Goal: Book appointment/travel/reservation

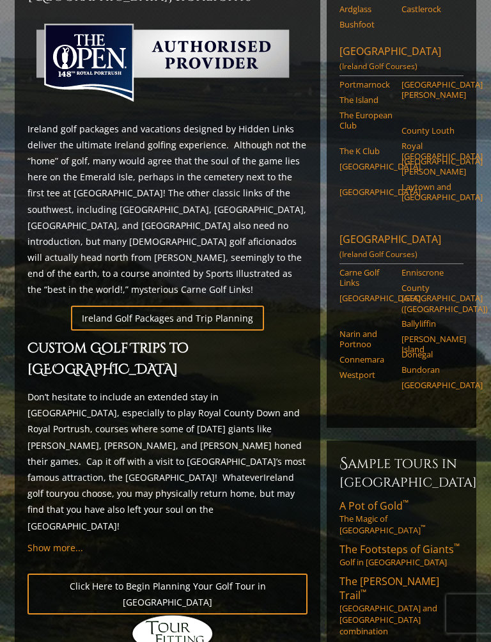
scroll to position [553, 0]
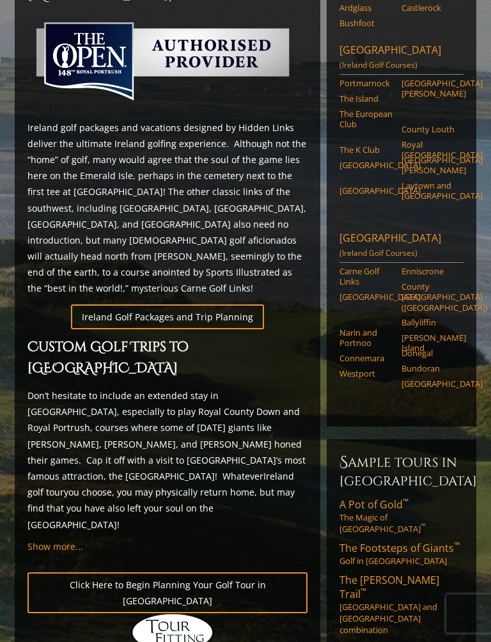
click at [223, 305] on link "Ireland Golf Packages and Trip Planning" at bounding box center [167, 317] width 193 height 25
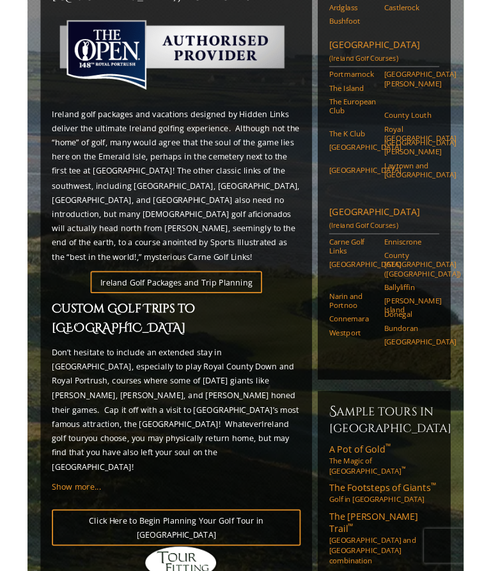
scroll to position [589, 0]
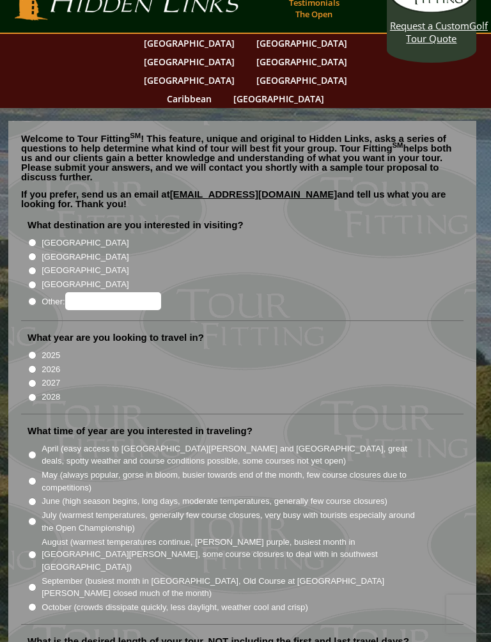
scroll to position [29, 0]
click at [44, 236] on label "[GEOGRAPHIC_DATA]" at bounding box center [85, 242] width 87 height 13
click at [36, 238] on input "[GEOGRAPHIC_DATA]" at bounding box center [32, 242] width 8 height 8
radio input "true"
click at [35, 351] on input "2025" at bounding box center [32, 355] width 8 height 8
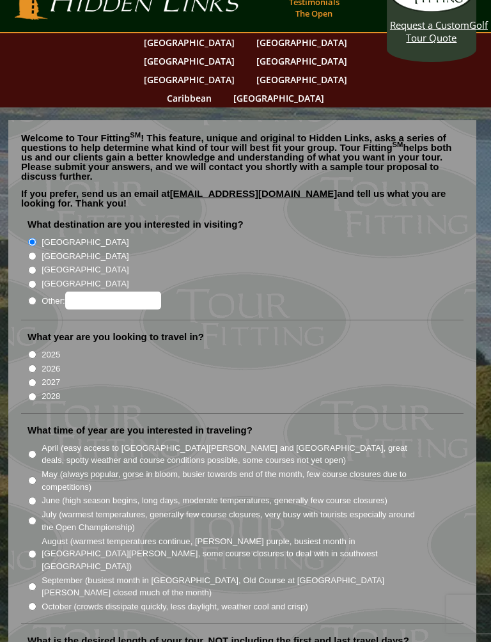
radio input "true"
click at [36, 365] on input "2026" at bounding box center [32, 369] width 8 height 8
radio input "true"
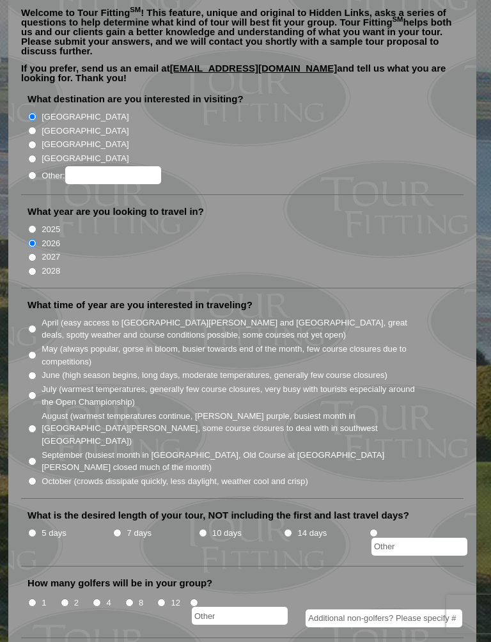
scroll to position [157, 0]
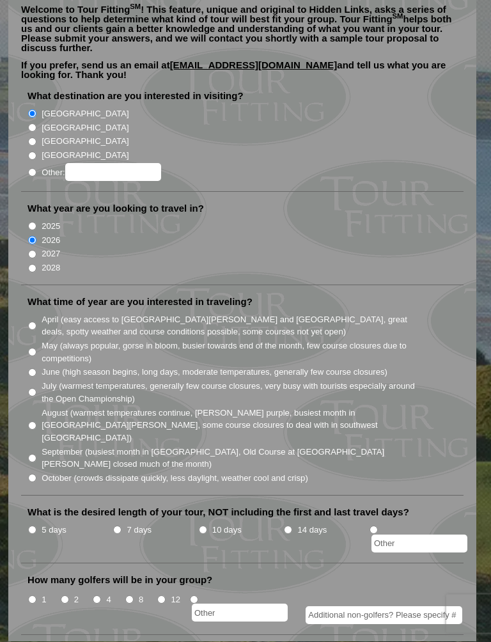
click at [44, 407] on label "August (warmest temperatures continue, [PERSON_NAME] purple, busiest month in […" at bounding box center [229, 426] width 374 height 38
click at [36, 422] on input "August (warmest temperatures continue, [PERSON_NAME] purple, busiest month in […" at bounding box center [32, 426] width 8 height 8
radio input "true"
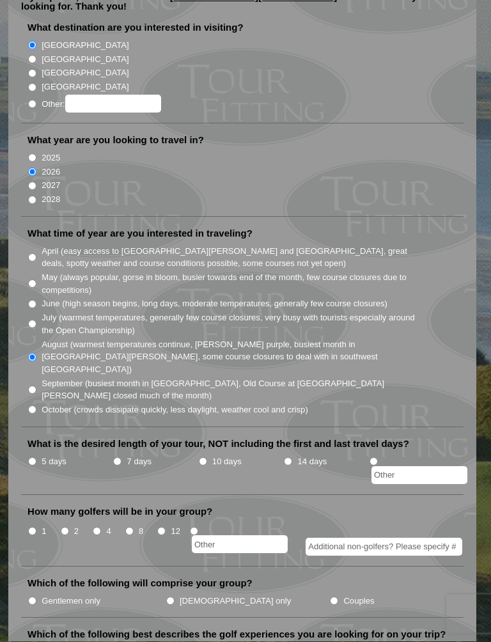
scroll to position [228, 0]
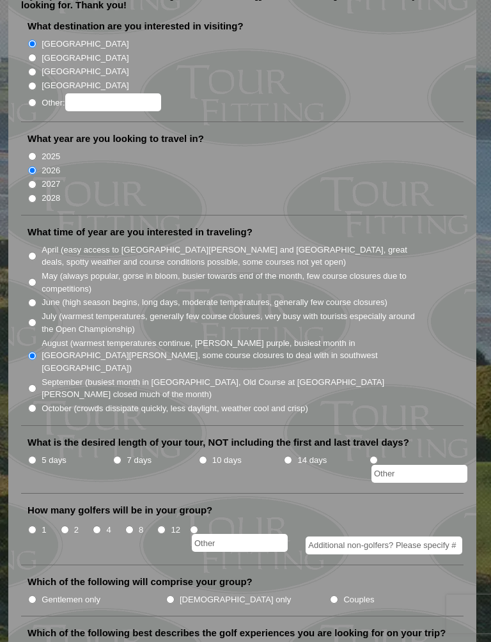
click at [101, 526] on input "4" at bounding box center [97, 530] width 8 height 8
radio input "true"
click at [36, 570] on input "Gentlemen only" at bounding box center [32, 600] width 8 height 8
radio input "true"
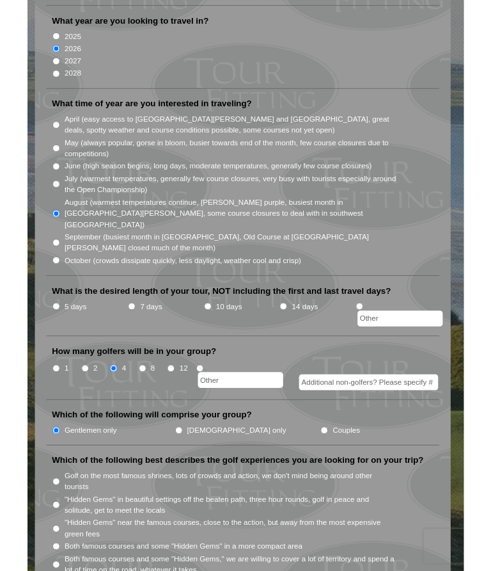
scroll to position [341, 0]
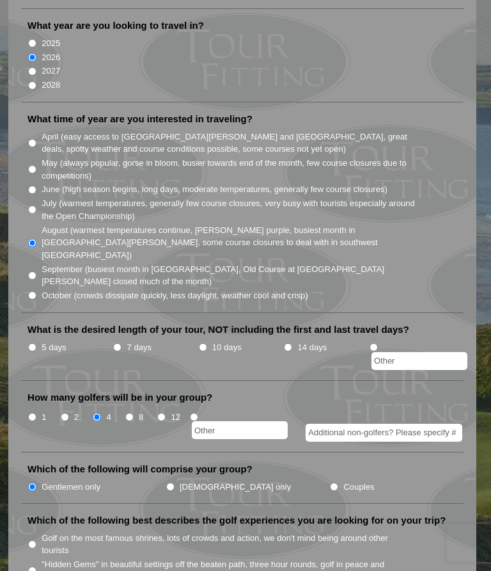
click at [206, 343] on input "10 days" at bounding box center [203, 347] width 8 height 8
radio input "true"
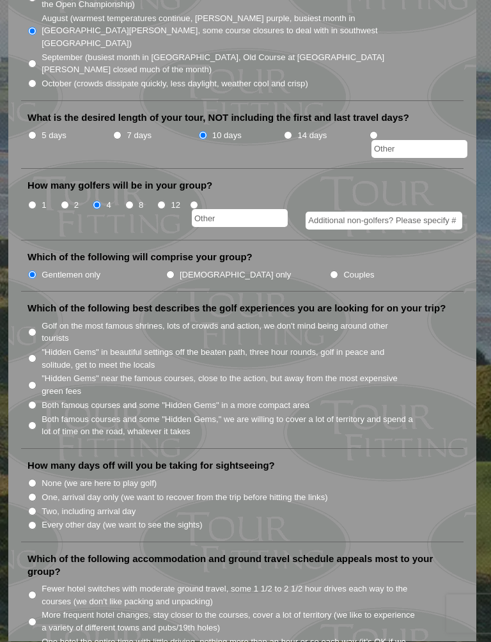
scroll to position [554, 0]
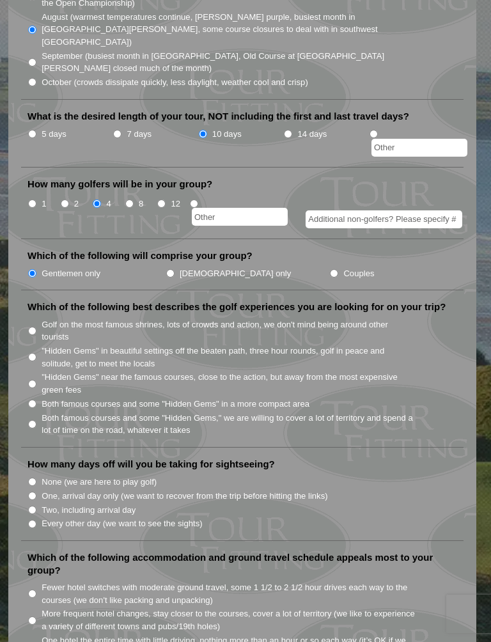
click at [44, 476] on label "None (we are here to play golf)" at bounding box center [99, 482] width 115 height 13
click at [36, 478] on input "None (we are here to play golf)" at bounding box center [32, 482] width 8 height 8
radio input "true"
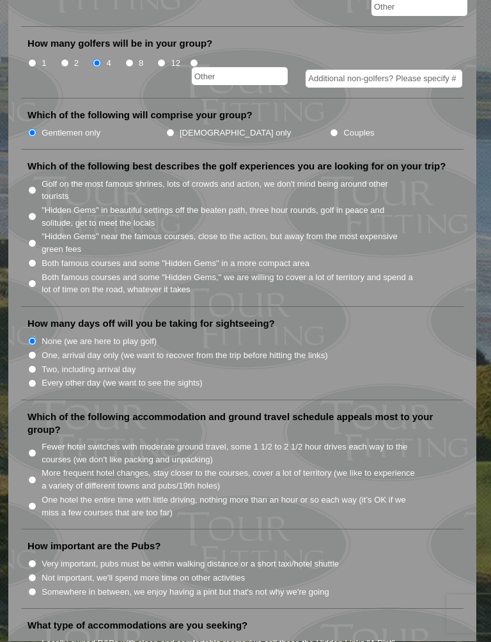
scroll to position [696, 0]
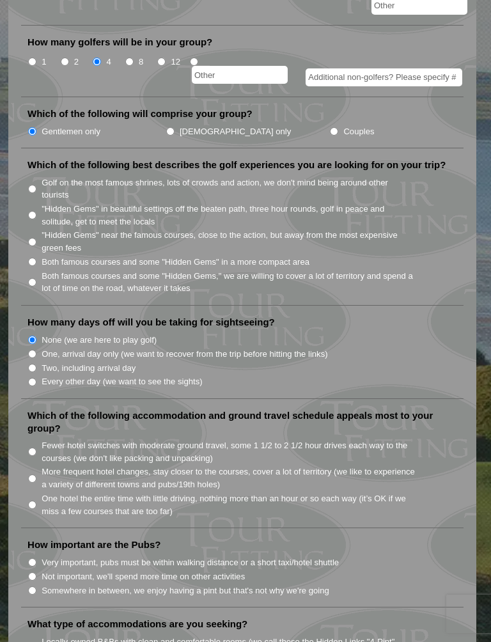
click at [44, 439] on label "Fewer hotel switches with moderate ground travel, some 1 1/2 to 2 1/2 hour driv…" at bounding box center [229, 451] width 374 height 25
click at [36, 448] on input "Fewer hotel switches with moderate ground travel, some 1 1/2 to 2 1/2 hour driv…" at bounding box center [32, 452] width 8 height 8
radio input "true"
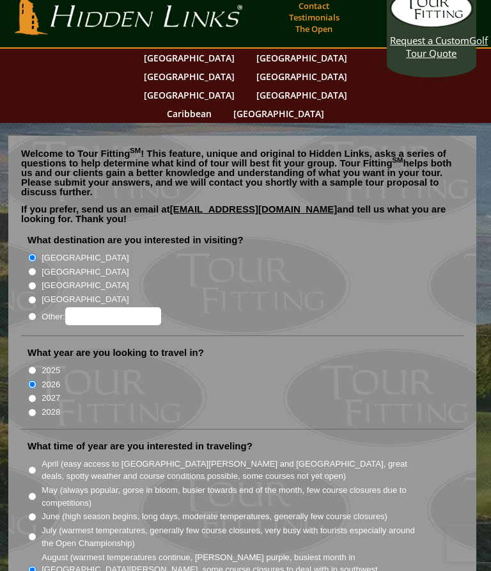
scroll to position [0, 0]
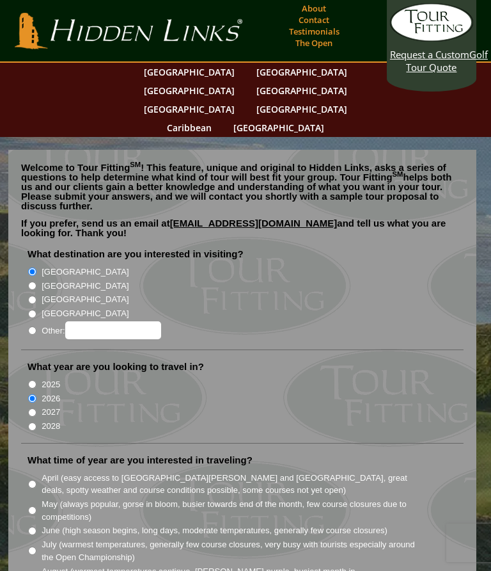
click at [447, 68] on link "Request a Custom Golf Tour Quote" at bounding box center [431, 38] width 83 height 70
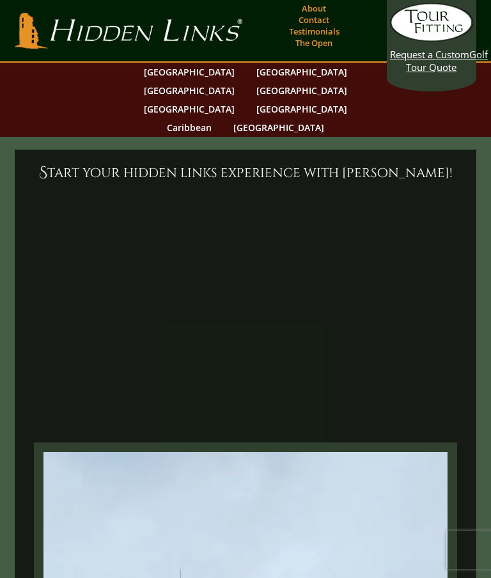
click at [330, 23] on link "Testimonials" at bounding box center [314, 31] width 57 height 18
